Goal: Find contact information: Find contact information

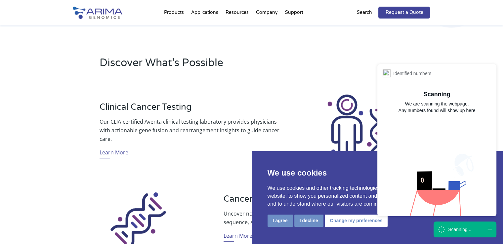
scroll to position [186, 0]
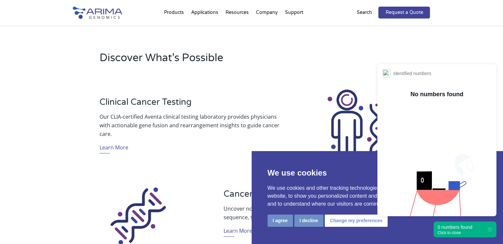
click at [463, 233] on div "Click to close" at bounding box center [455, 233] width 35 height 5
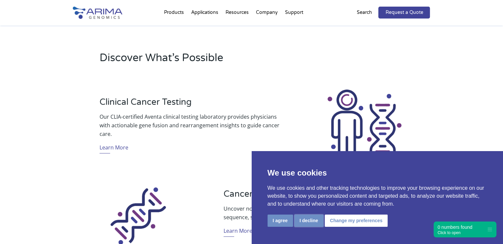
click at [309, 223] on button "I decline" at bounding box center [308, 221] width 29 height 12
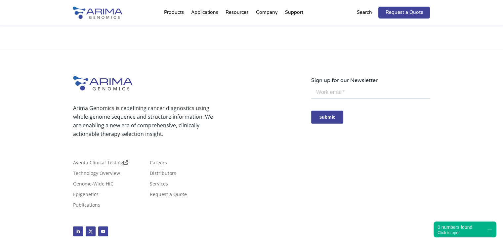
scroll to position [1599, 0]
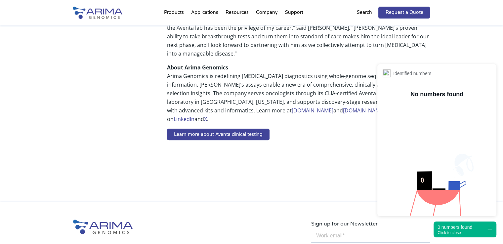
scroll to position [611, 0]
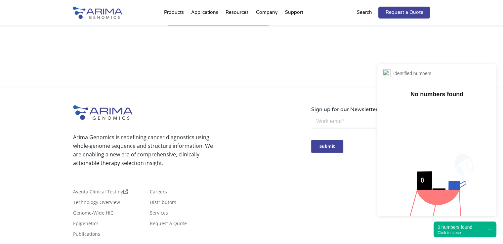
click at [459, 227] on div "0 numbers found" at bounding box center [455, 227] width 35 height 7
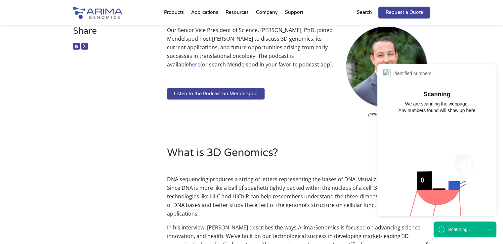
scroll to position [106, 0]
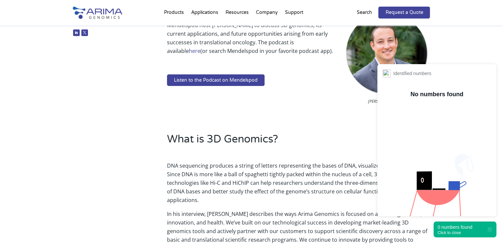
click at [462, 227] on div "0 numbers found" at bounding box center [455, 227] width 35 height 7
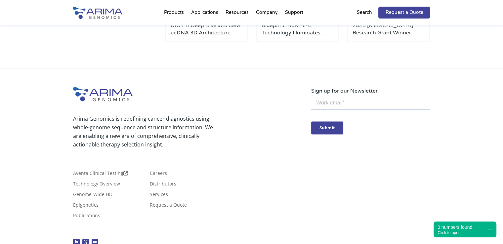
scroll to position [994, 0]
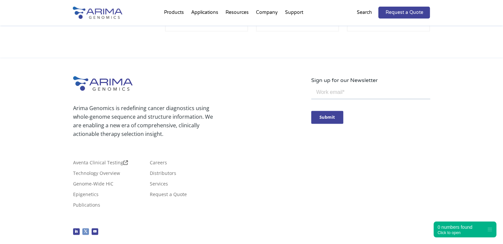
drag, startPoint x: 78, startPoint y: 205, endPoint x: 83, endPoint y: 205, distance: 5.0
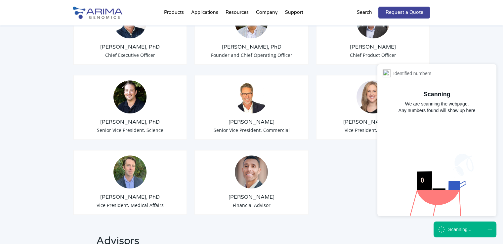
scroll to position [585, 0]
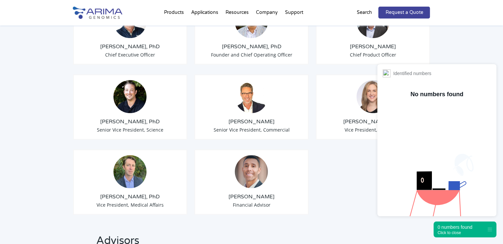
click at [446, 233] on div "Click to close" at bounding box center [455, 233] width 35 height 5
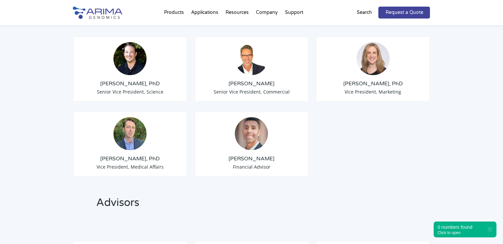
scroll to position [623, 0]
click at [356, 80] on h3 "Erin Davis, PhD" at bounding box center [373, 83] width 103 height 7
copy div "Erin Davis, PhD"
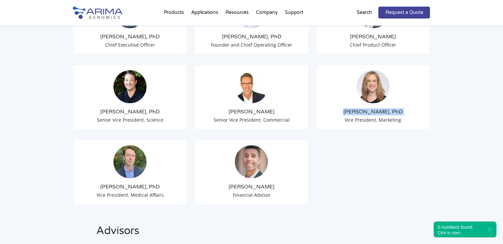
scroll to position [592, 0]
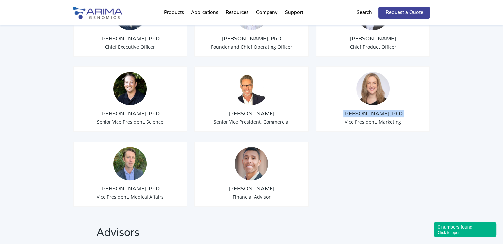
copy div "Erin Davis, PhD"
click at [360, 119] on span "Vice President, Marketing" at bounding box center [373, 122] width 57 height 6
copy span "Vice President, Marketing"
